Goal: Task Accomplishment & Management: Manage account settings

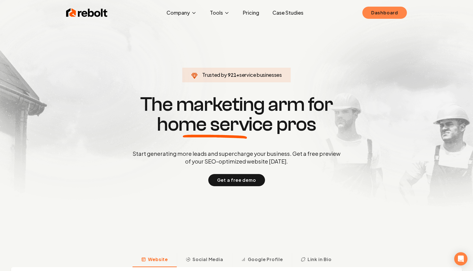
click at [376, 14] on link "Dashboard" at bounding box center [384, 13] width 45 height 12
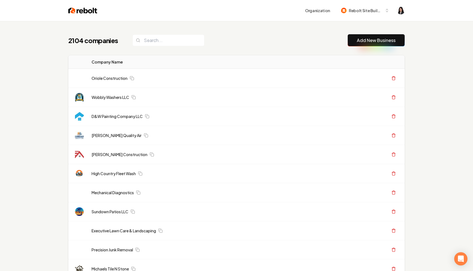
click at [276, 45] on div "2104 companies Add New Business" at bounding box center [236, 40] width 336 height 12
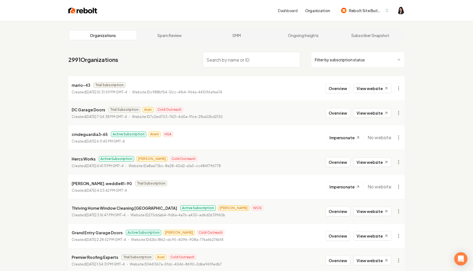
click at [327, 61] on html "Dashboard Organization Rebolt Site Builder Organizations Spam Review SMM Ongoin…" at bounding box center [236, 135] width 473 height 271
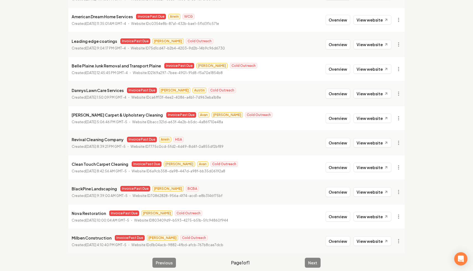
scroll to position [468, 0]
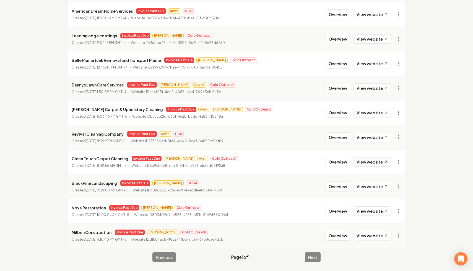
click at [365, 162] on link "View website" at bounding box center [372, 161] width 38 height 9
click at [394, 210] on link "View in Stripe" at bounding box center [385, 209] width 35 height 9
drag, startPoint x: 125, startPoint y: 158, endPoint x: 66, endPoint y: 150, distance: 59.2
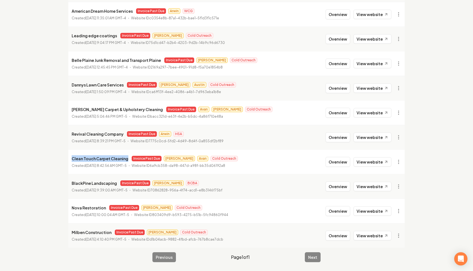
copy p "Clean Touch Carpet Cleaning"
click at [388, 209] on link "View in Stripe" at bounding box center [385, 209] width 35 height 9
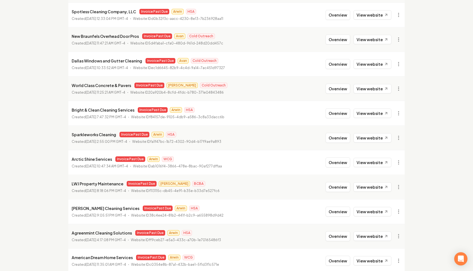
scroll to position [221, 0]
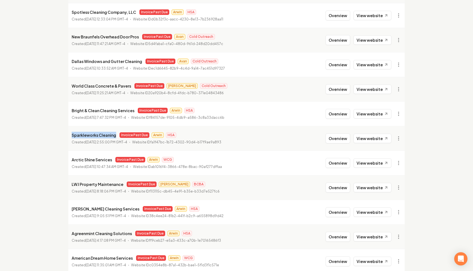
drag, startPoint x: 115, startPoint y: 136, endPoint x: 68, endPoint y: 136, distance: 47.6
click at [68, 136] on main "Organizations Spam Review SMM Ongoing Insights Subscriber Snapshot 26 Organizat…" at bounding box center [236, 159] width 354 height 718
copy p "Sparkleworks Cleaning"
click at [392, 187] on link "View in Stripe" at bounding box center [385, 186] width 35 height 9
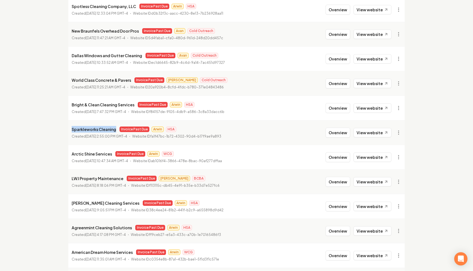
scroll to position [225, 0]
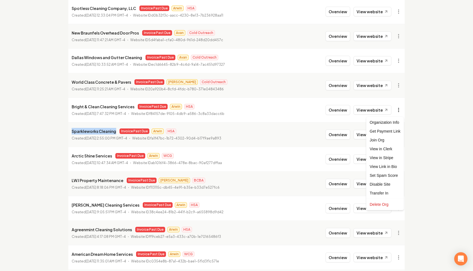
click at [388, 159] on link "View in Stripe" at bounding box center [385, 157] width 35 height 9
click at [381, 108] on link "View website" at bounding box center [372, 109] width 38 height 9
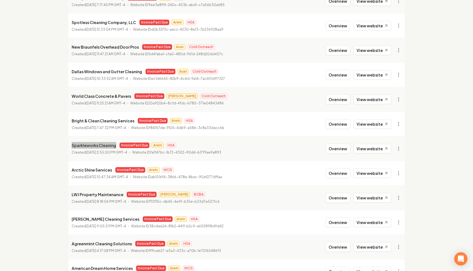
scroll to position [210, 0]
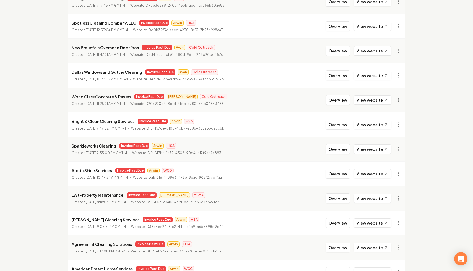
click at [60, 115] on main "Organizations Spam Review SMM Ongoing Insights Subscriber Snapshot 26 Organizat…" at bounding box center [236, 170] width 354 height 718
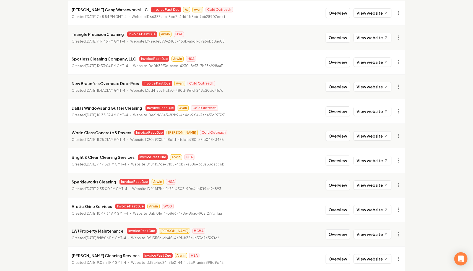
scroll to position [173, 0]
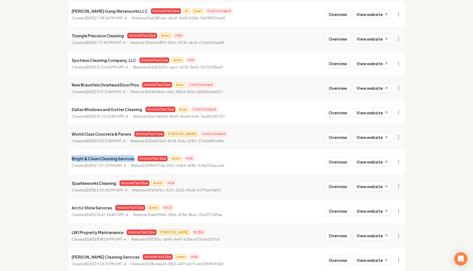
drag, startPoint x: 133, startPoint y: 158, endPoint x: 65, endPoint y: 160, distance: 68.3
click at [65, 160] on main "Organizations Spam Review SMM Ongoing Insights Subscriber Snapshot 26 Organizat…" at bounding box center [236, 207] width 354 height 718
copy p "Bright & Clean Cleaning Services"
click at [375, 162] on link "View website" at bounding box center [372, 161] width 38 height 9
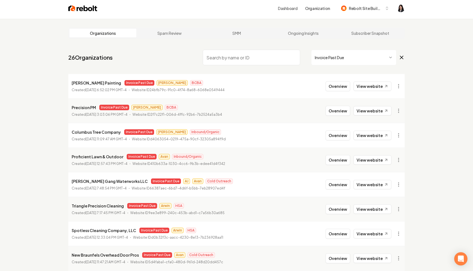
scroll to position [0, 0]
